Goal: Navigation & Orientation: Go to known website

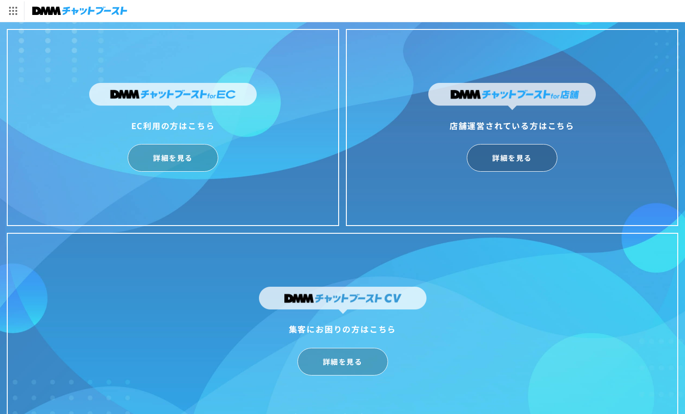
click at [77, 11] on img at bounding box center [79, 11] width 95 height 13
click at [45, 11] on img at bounding box center [79, 11] width 95 height 13
